Goal: Find specific page/section: Find specific page/section

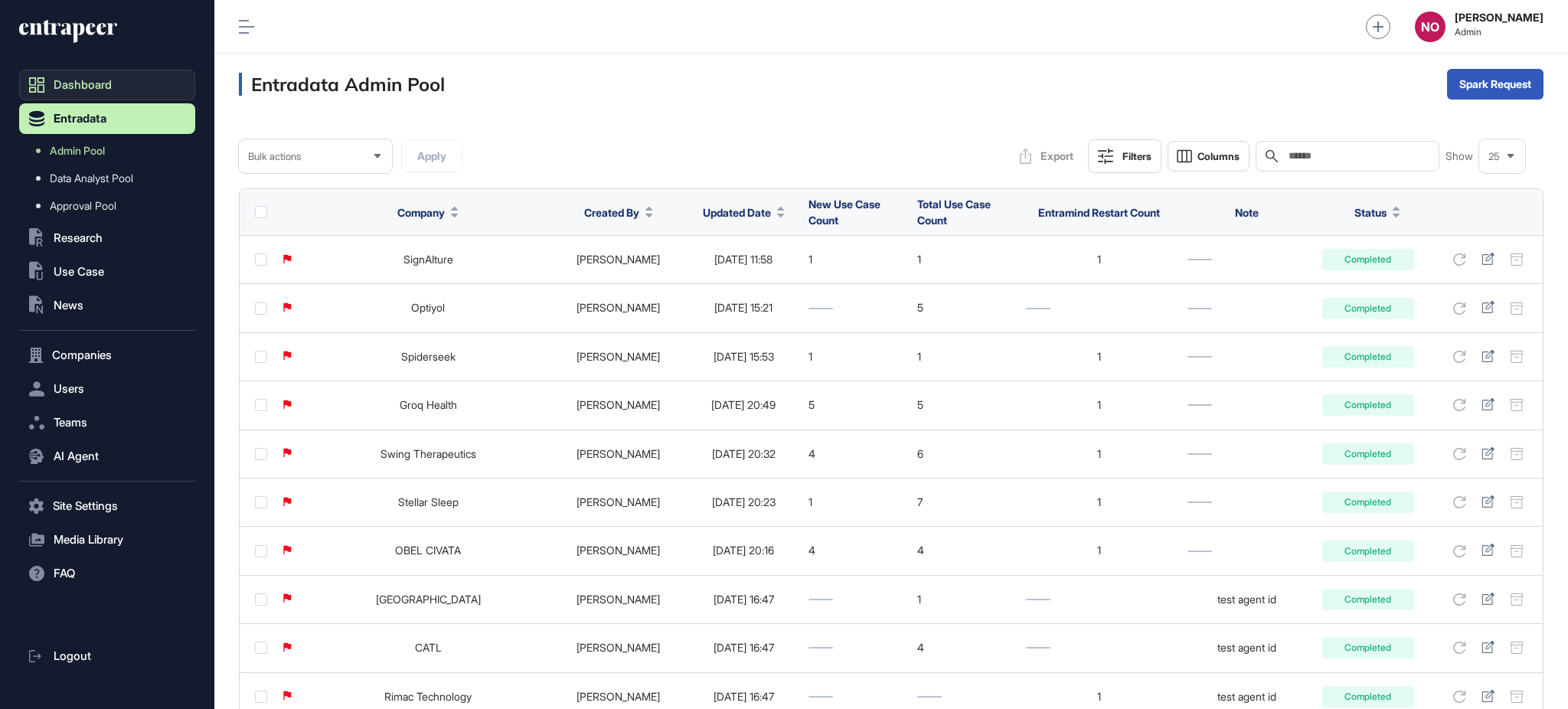
drag, startPoint x: 100, startPoint y: 150, endPoint x: 172, endPoint y: 85, distance: 97.0
click at [100, 150] on span "Admin Pool" at bounding box center [77, 150] width 55 height 12
click at [777, 215] on icon at bounding box center [780, 215] width 7 height 4
click at [740, 274] on span "Sort Descending" at bounding box center [734, 276] width 61 height 13
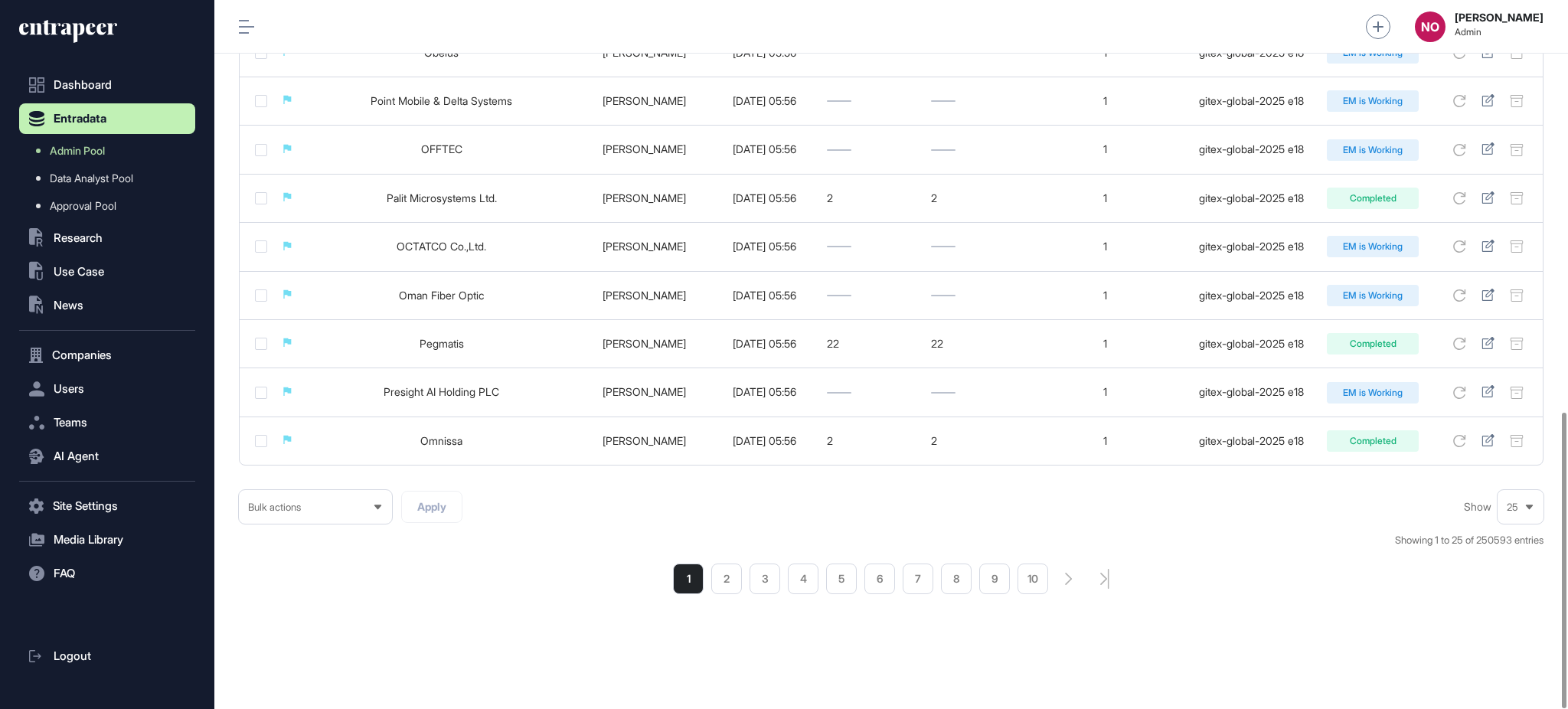
scroll to position [986, 0]
click at [89, 271] on span "Use Case" at bounding box center [79, 272] width 50 height 12
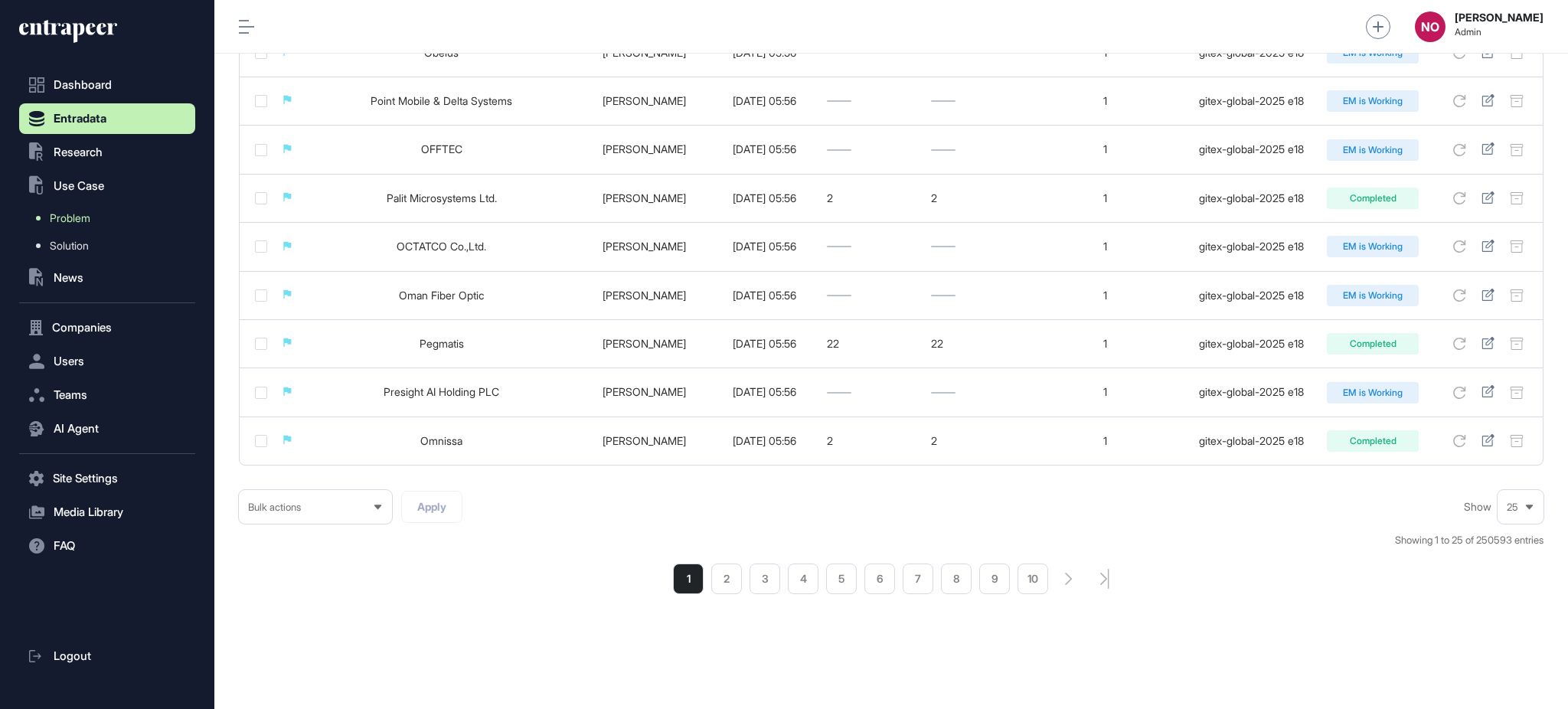
drag, startPoint x: 99, startPoint y: 215, endPoint x: 120, endPoint y: 212, distance: 21.2
click at [99, 215] on link "Problem" at bounding box center [111, 218] width 168 height 28
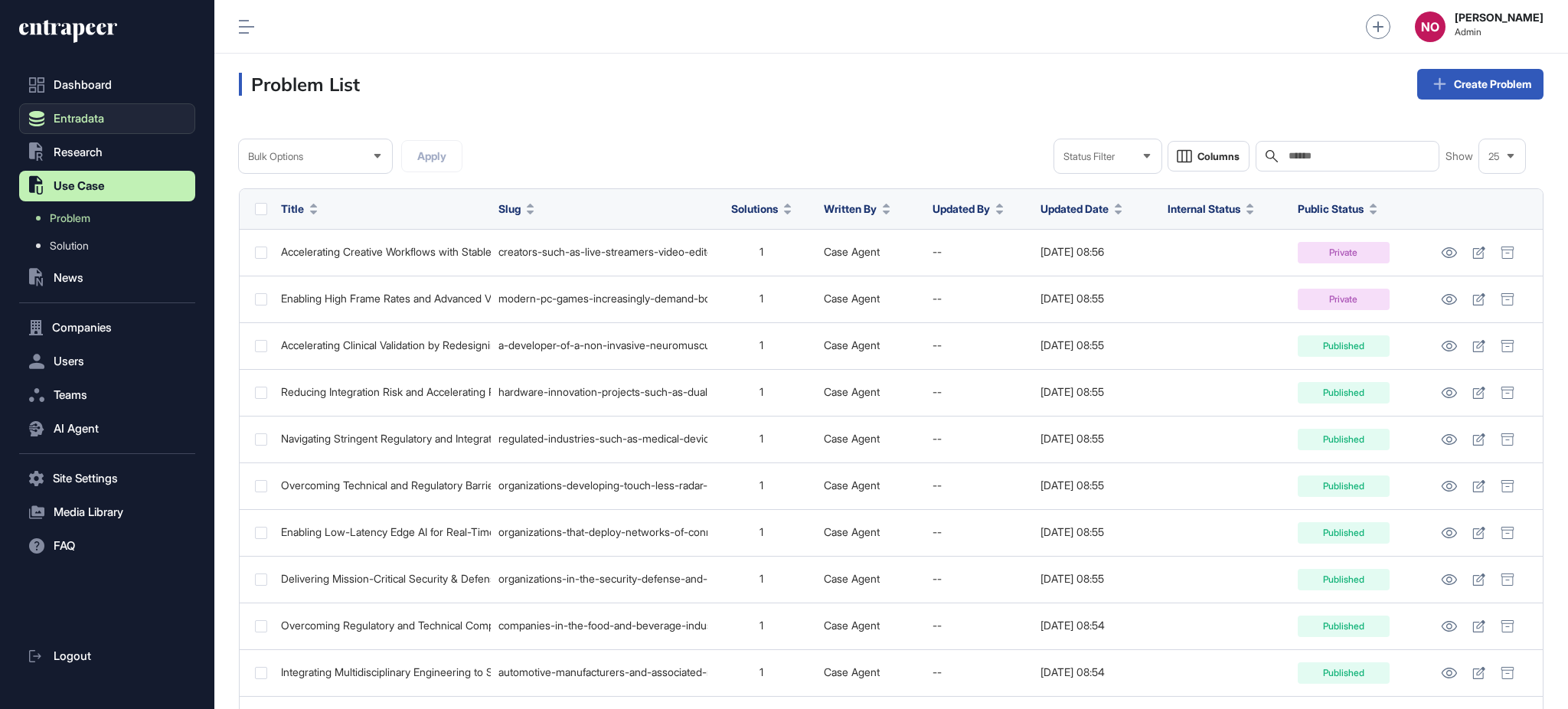
click at [121, 117] on button "Entradata" at bounding box center [107, 119] width 176 height 31
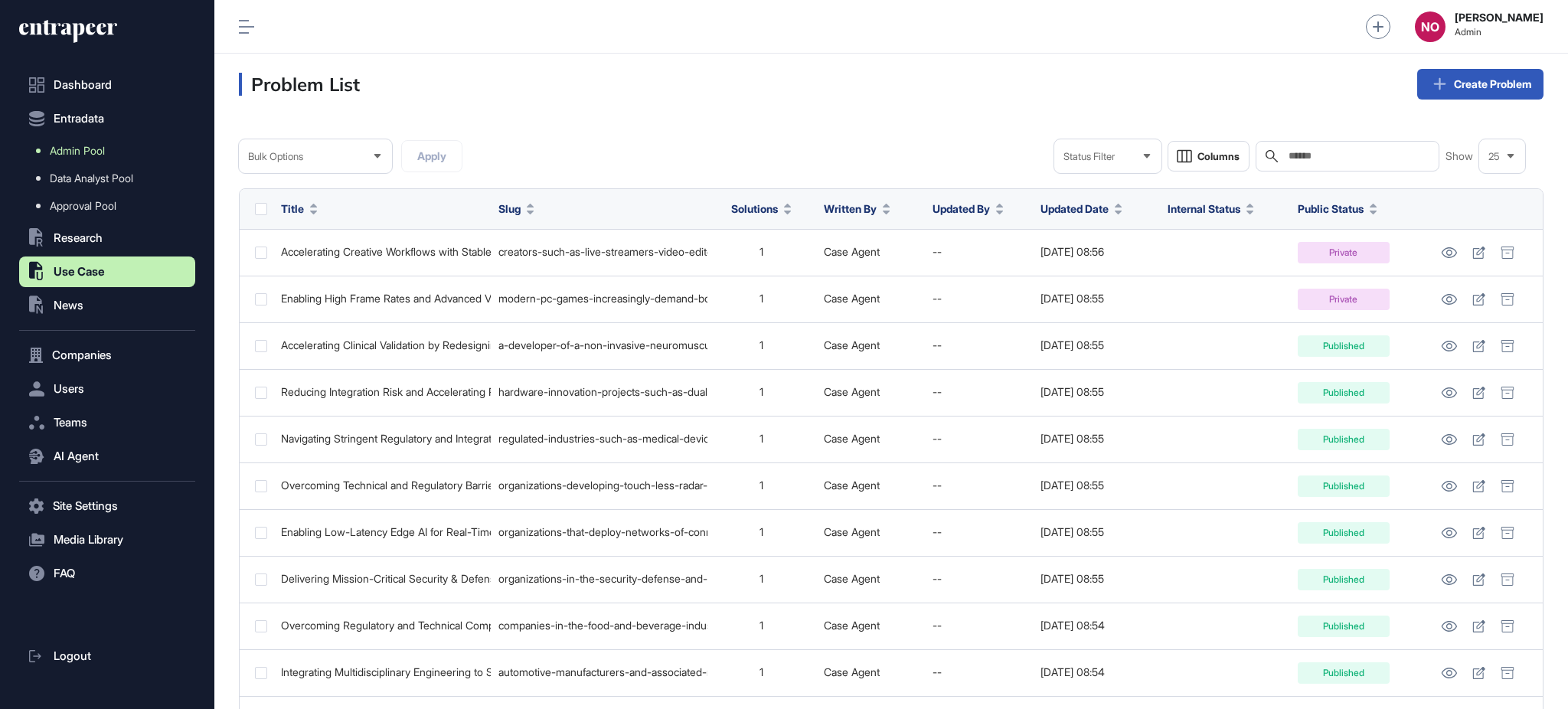
click at [115, 143] on link "Admin Pool" at bounding box center [111, 151] width 168 height 28
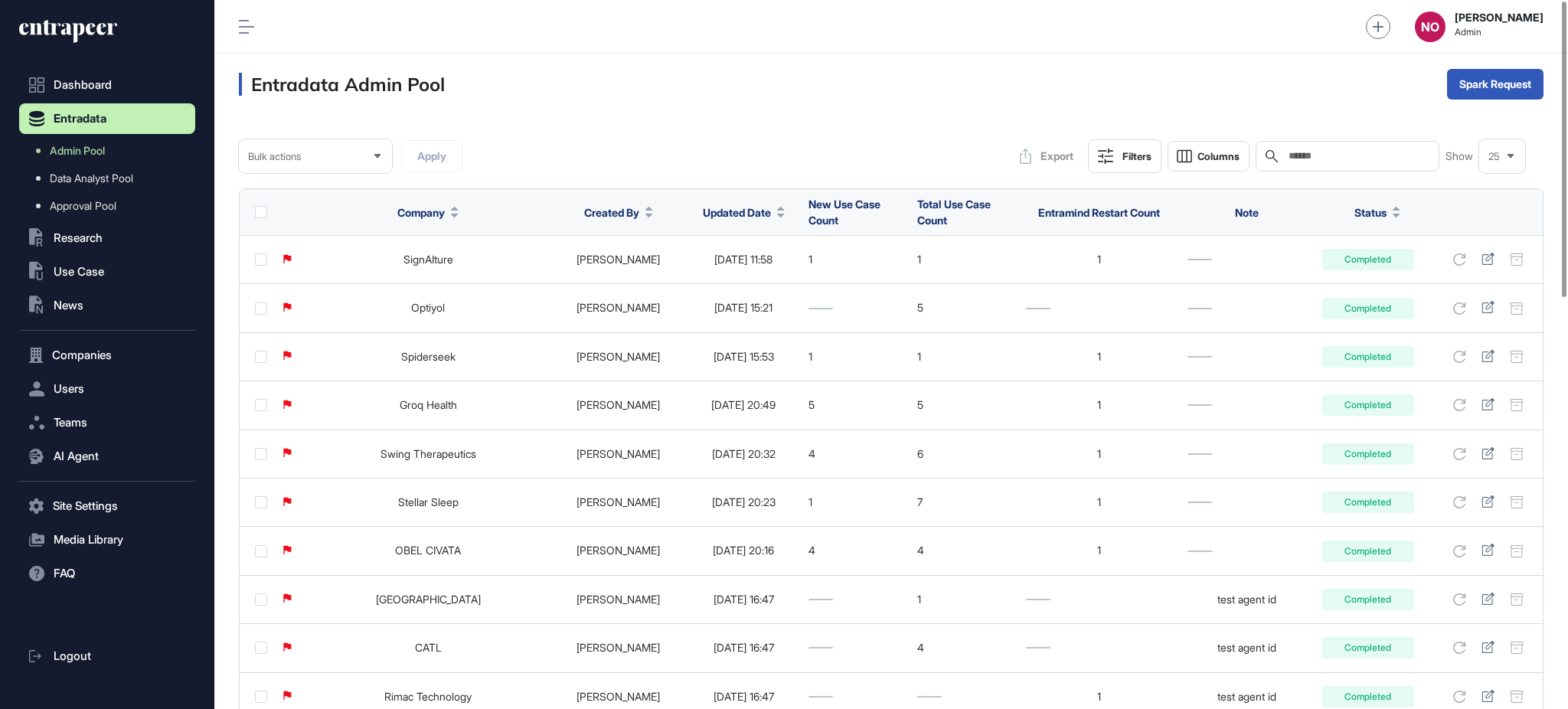
click at [777, 211] on div at bounding box center [780, 211] width 7 height 11
click at [738, 274] on span "Sort Descending" at bounding box center [734, 276] width 61 height 13
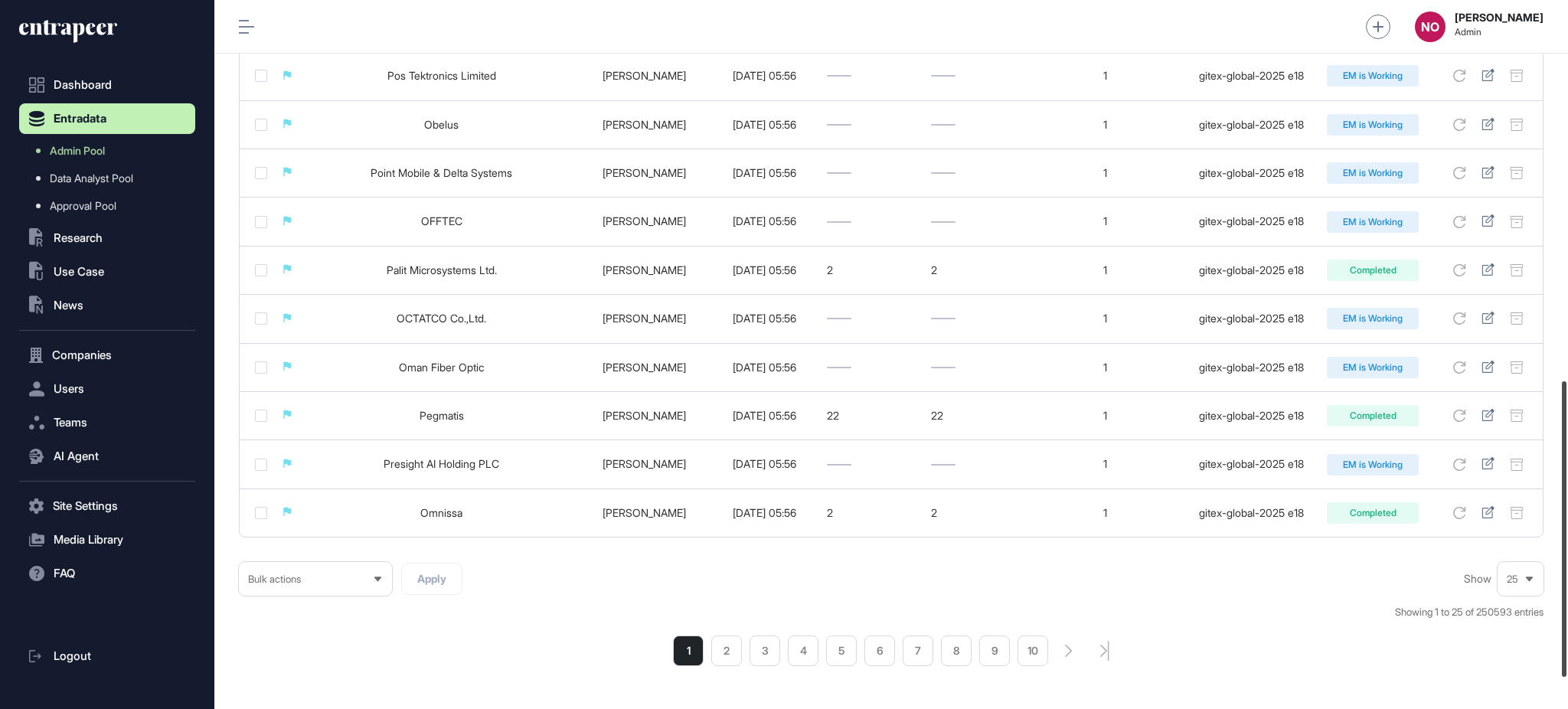
scroll to position [912, 0]
drag, startPoint x: 1566, startPoint y: 177, endPoint x: 1566, endPoint y: 558, distance: 381.0
click at [1566, 558] on div at bounding box center [1564, 529] width 5 height 295
click at [725, 652] on li "2" at bounding box center [727, 650] width 31 height 31
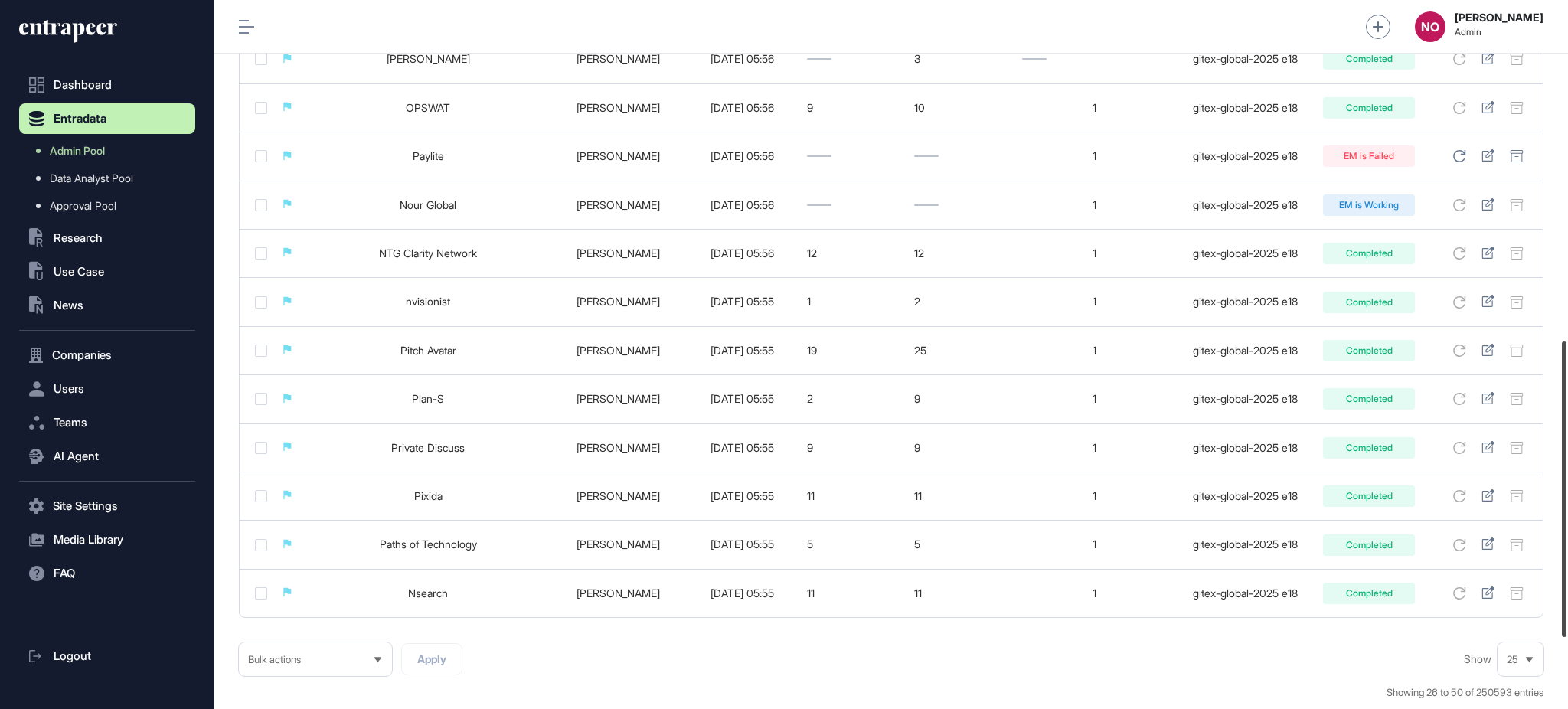
scroll to position [806, 0]
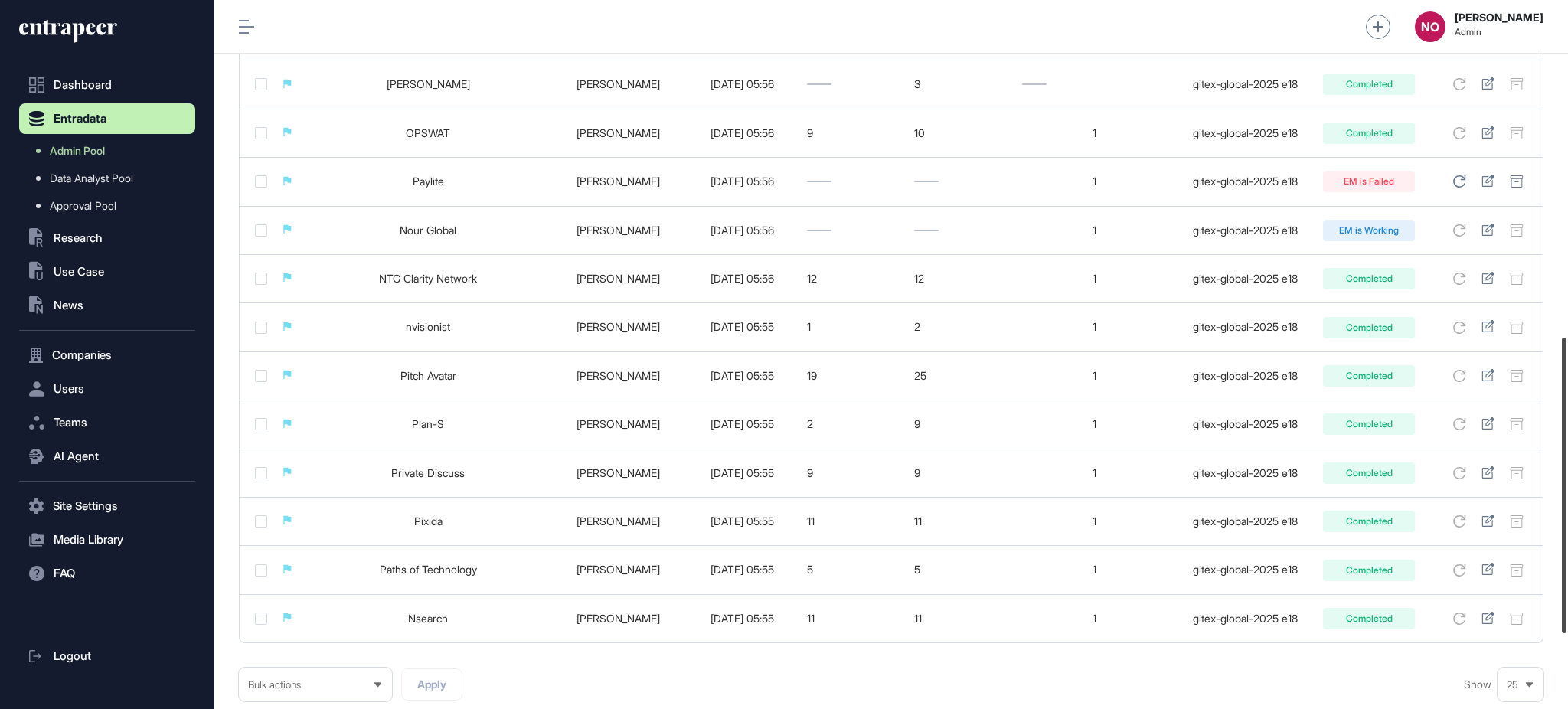
drag, startPoint x: 1566, startPoint y: 228, endPoint x: 1566, endPoint y: 564, distance: 336.0
click at [1566, 564] on div at bounding box center [1564, 485] width 5 height 295
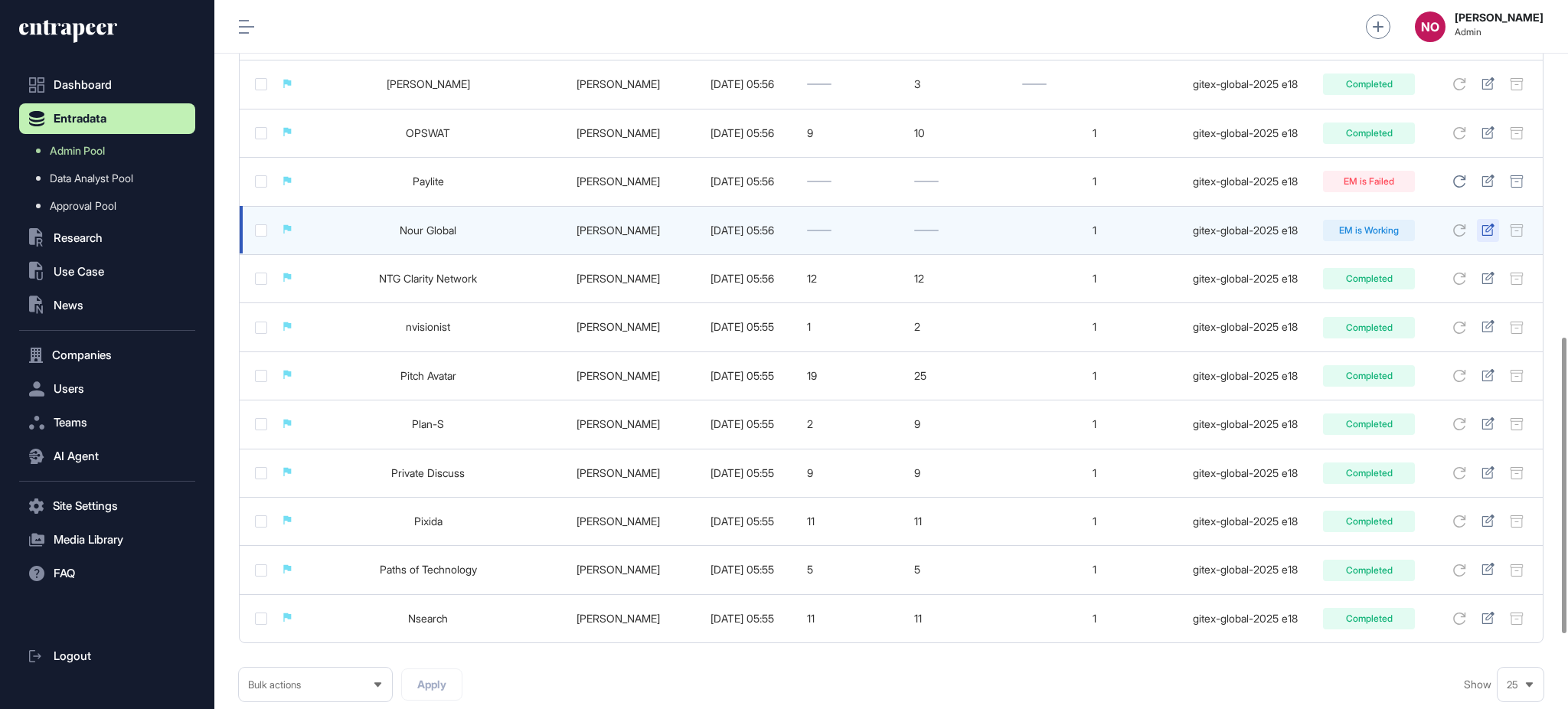
click at [1490, 228] on icon at bounding box center [1488, 229] width 13 height 12
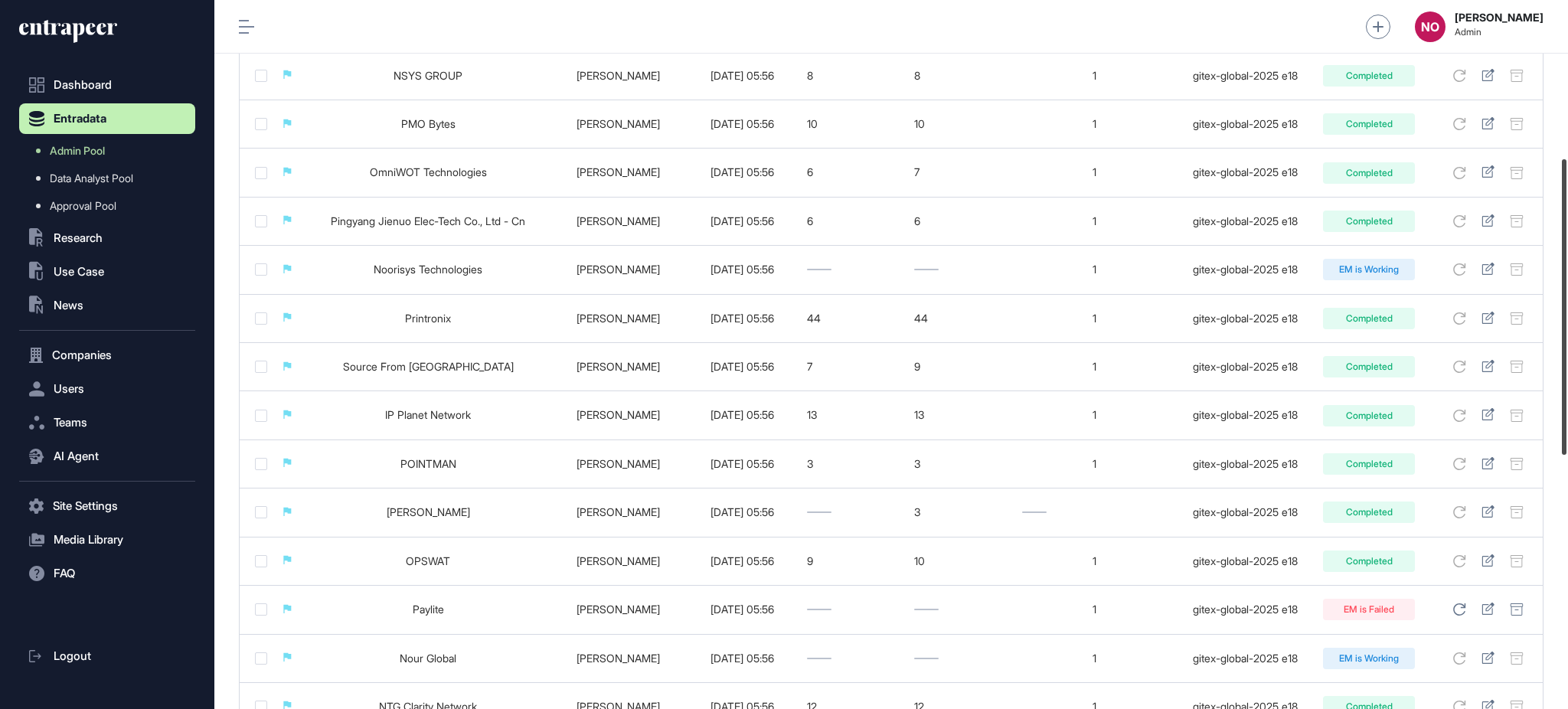
scroll to position [372, 0]
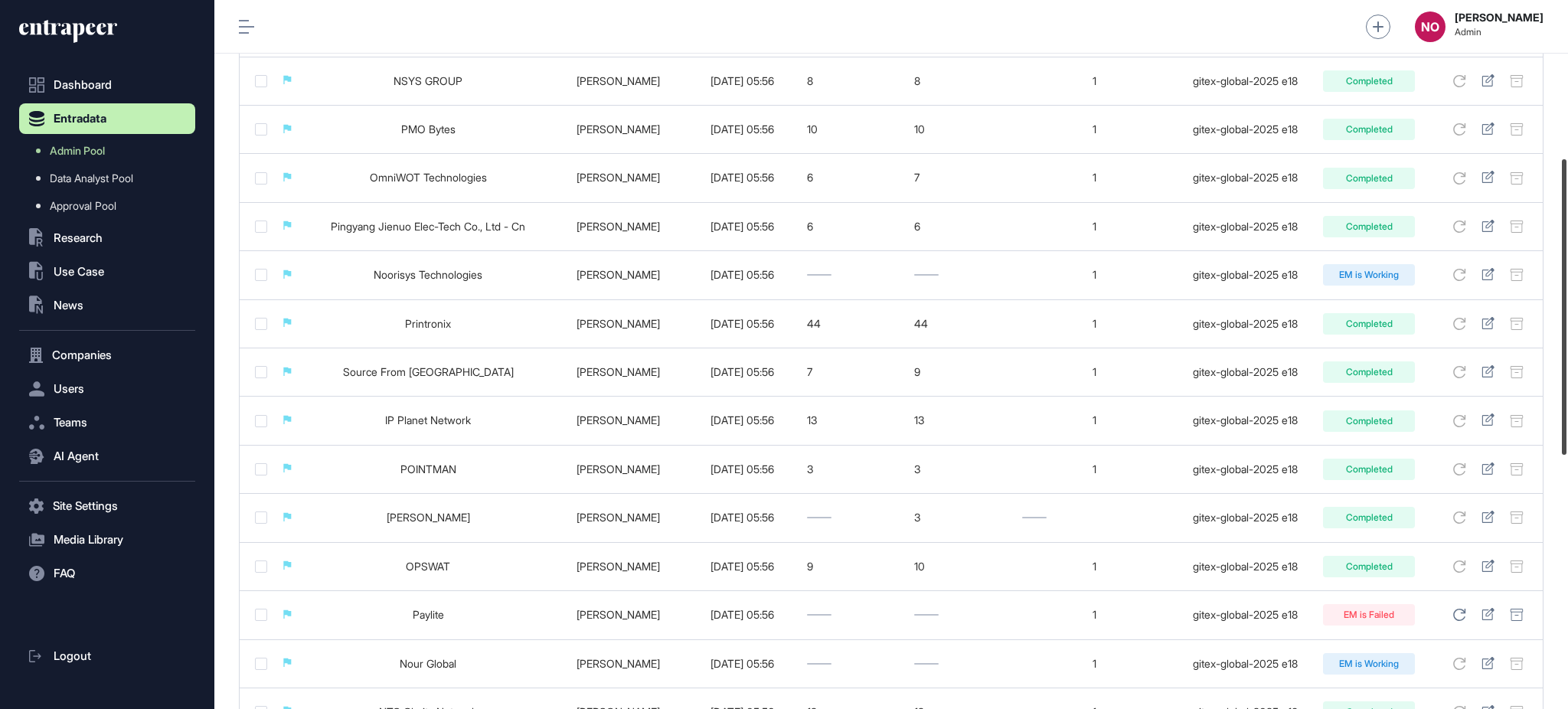
drag, startPoint x: 1566, startPoint y: 446, endPoint x: 1566, endPoint y: 266, distance: 180.0
click at [1566, 266] on div at bounding box center [1564, 307] width 5 height 295
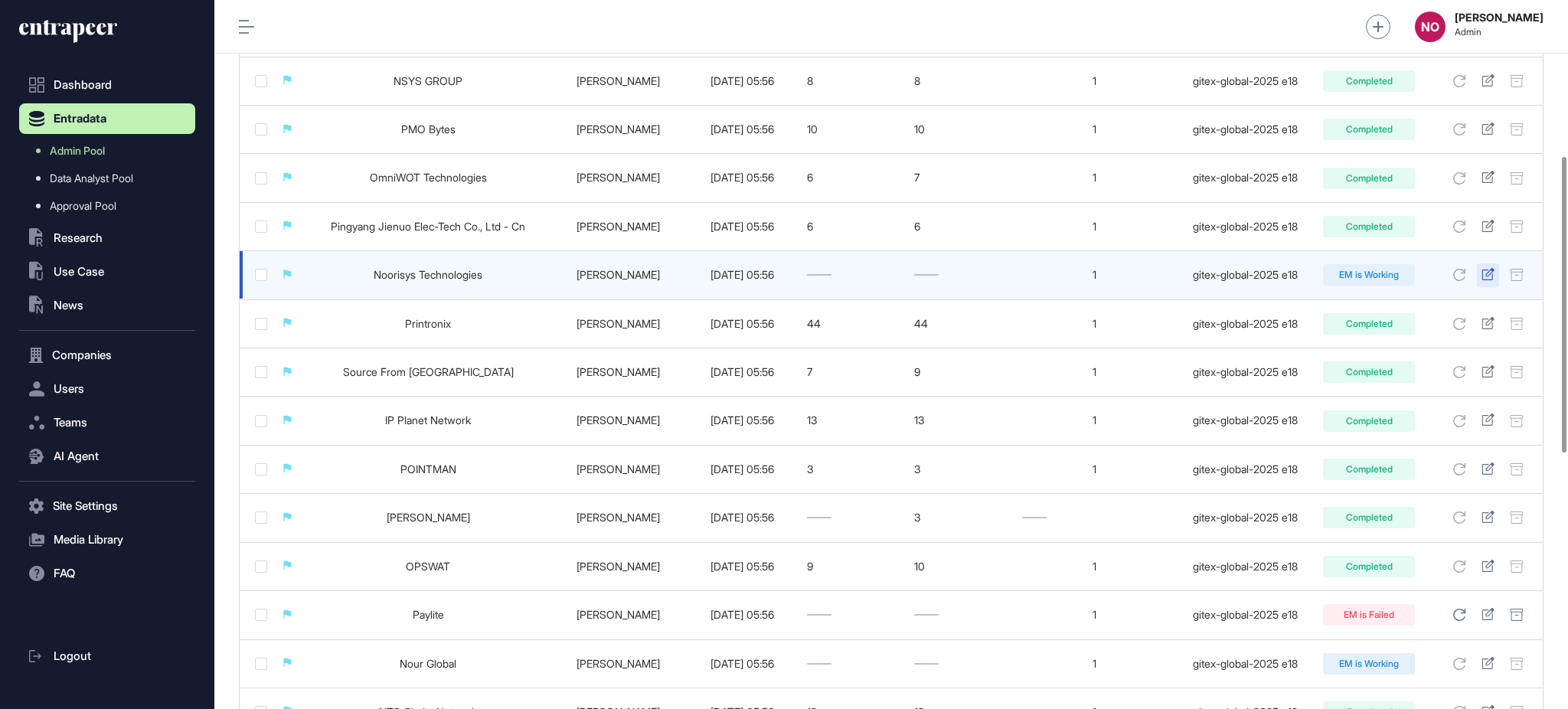
click at [1483, 275] on icon at bounding box center [1488, 273] width 13 height 12
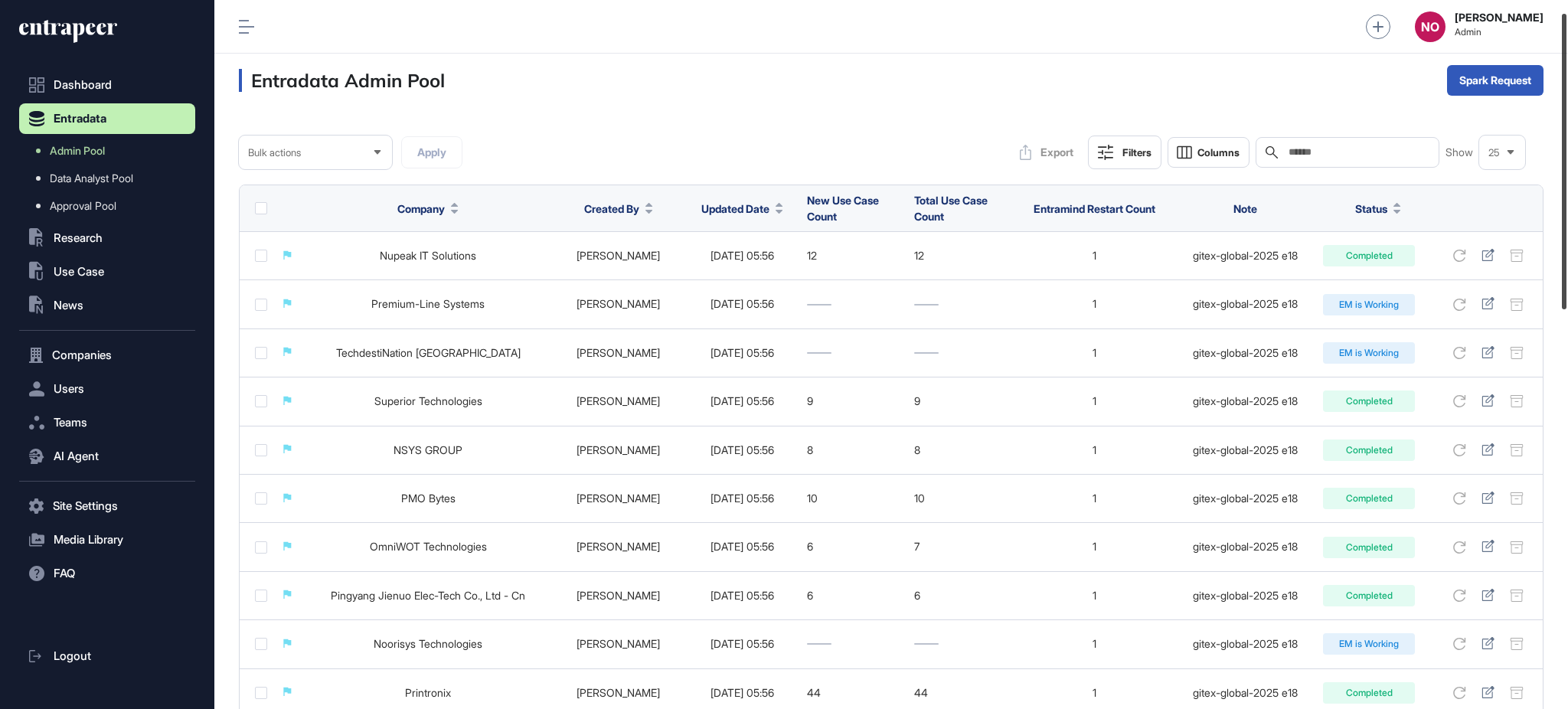
scroll to position [0, 0]
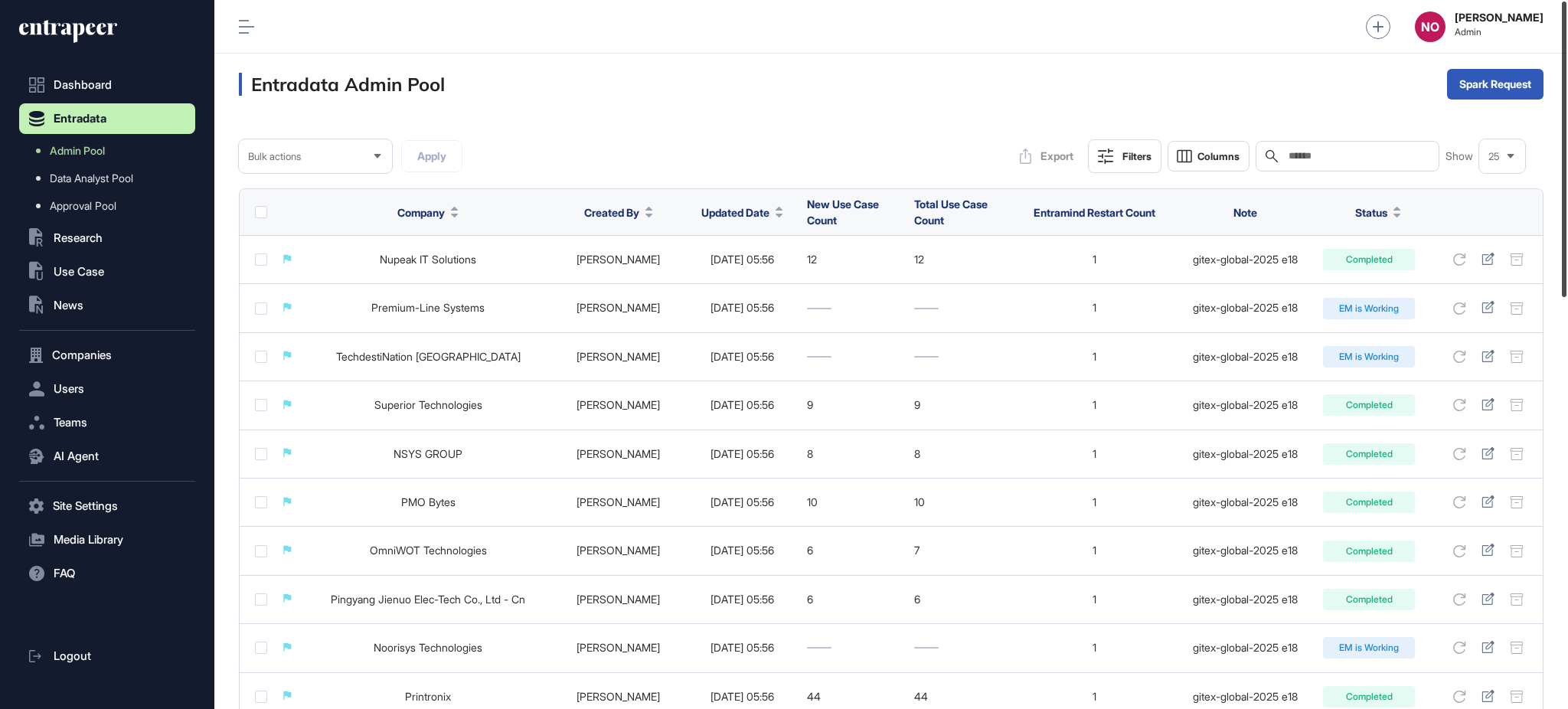
drag, startPoint x: 1566, startPoint y: 332, endPoint x: 1566, endPoint y: 175, distance: 157.0
click at [1566, 175] on div at bounding box center [1564, 149] width 5 height 295
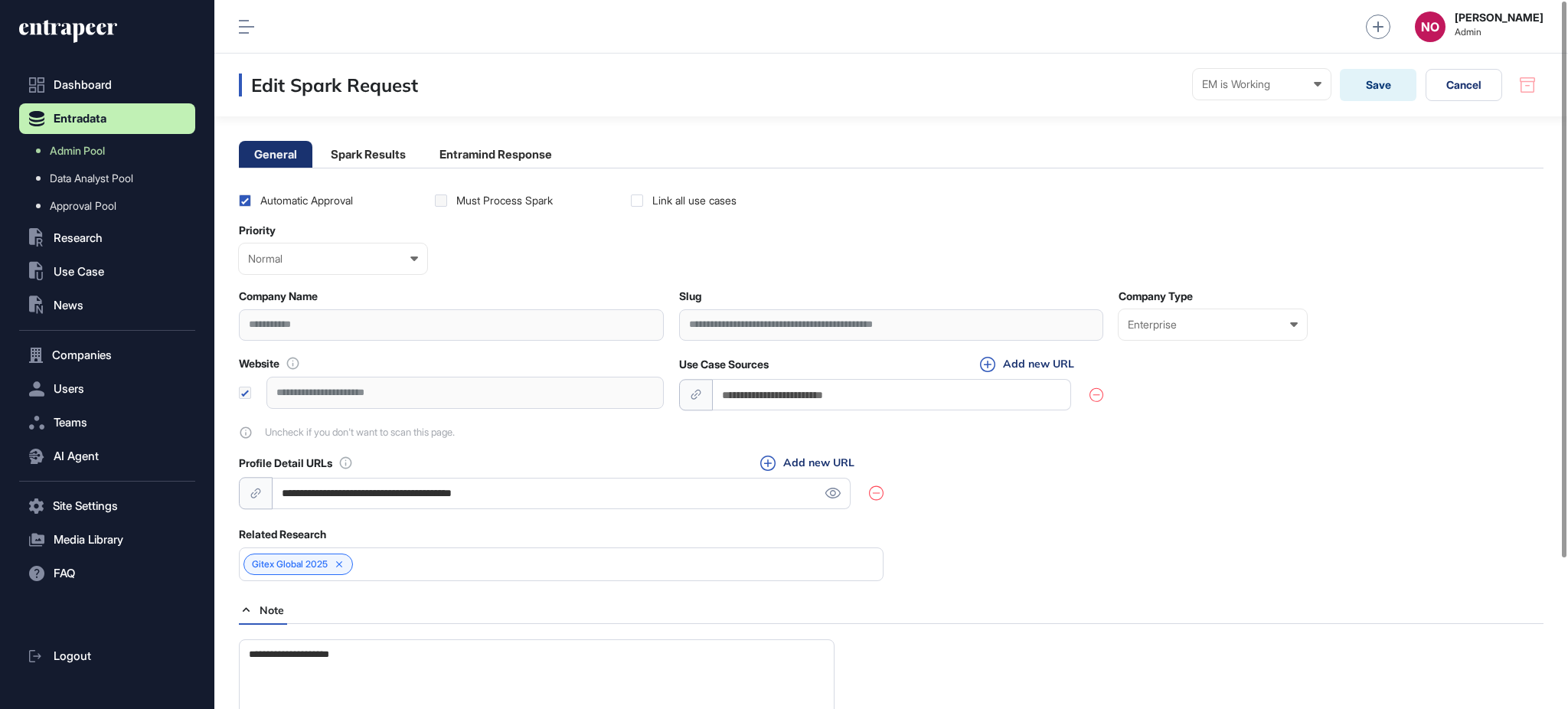
click at [549, 139] on main "**********" at bounding box center [891, 450] width 1353 height 668
click at [542, 149] on li "Entramind Response" at bounding box center [496, 154] width 143 height 27
click at [474, 155] on li "Entramind Response" at bounding box center [496, 154] width 143 height 27
